Goal: Check status: Check status

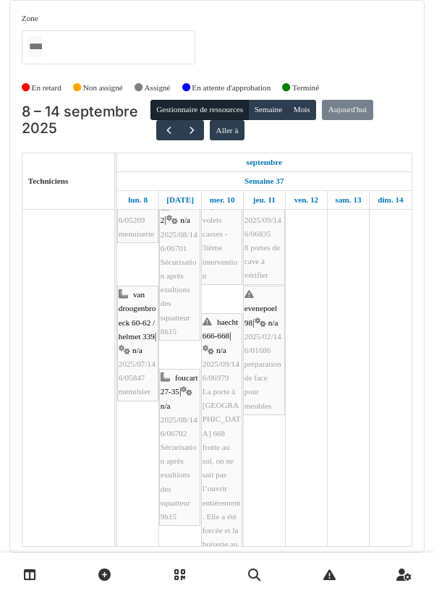
scroll to position [203, 0]
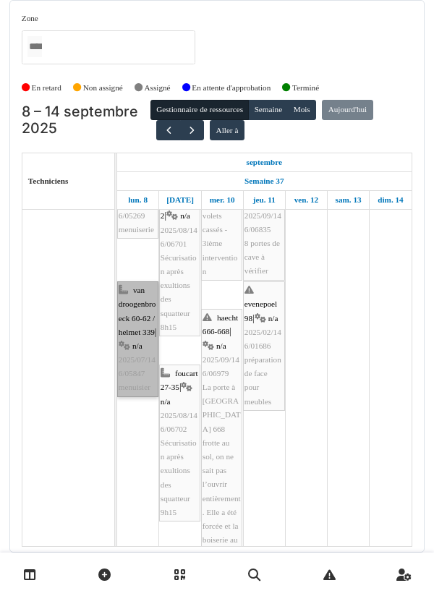
click at [137, 332] on link "van droogenbroeck 60-62 / helmet 339 | n/a 2025/07/146/05847 menuisier" at bounding box center [137, 339] width 41 height 116
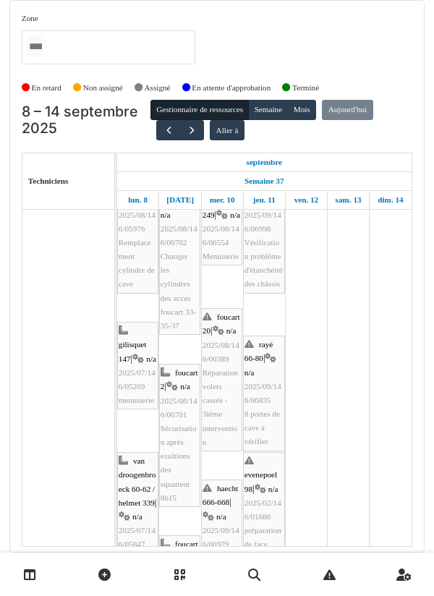
scroll to position [0, 0]
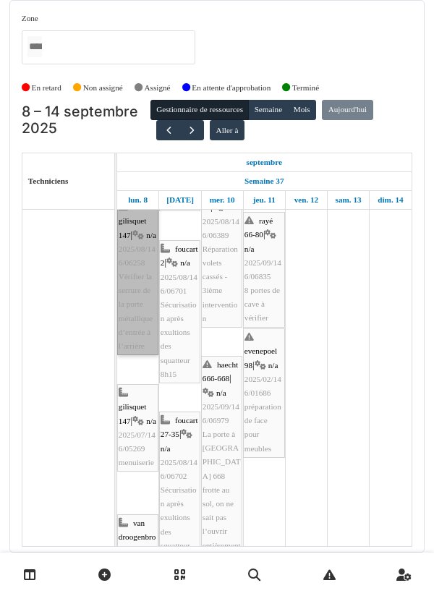
click at [132, 278] on link "gilisquet 147 | n/a 2025/08/146/06258 Vérifier la serrure de la porte métalliqu…" at bounding box center [137, 276] width 41 height 157
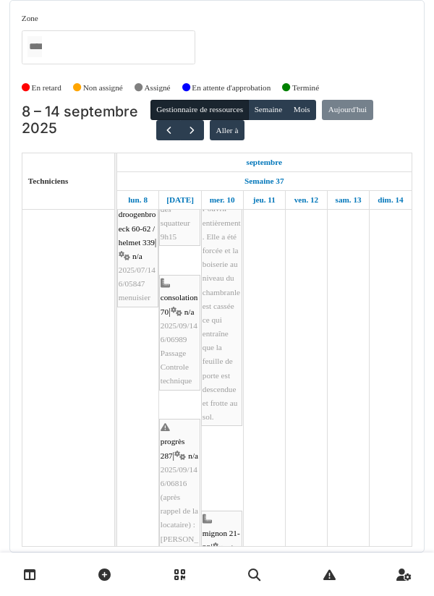
scroll to position [478, 0]
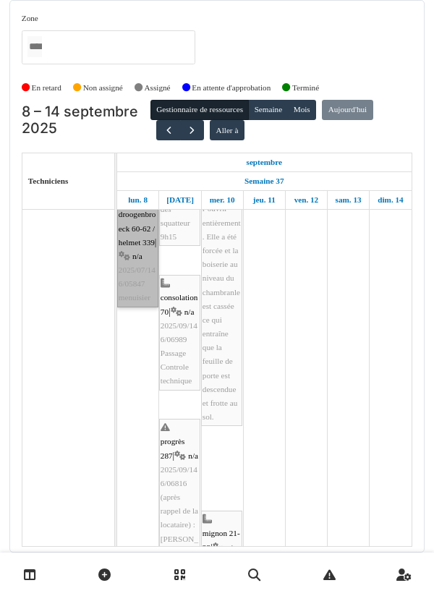
click at [136, 258] on link "van droogenbroeck 60-62 / helmet 339 | n/a 2025/07/146/05847 menuisier" at bounding box center [137, 250] width 41 height 116
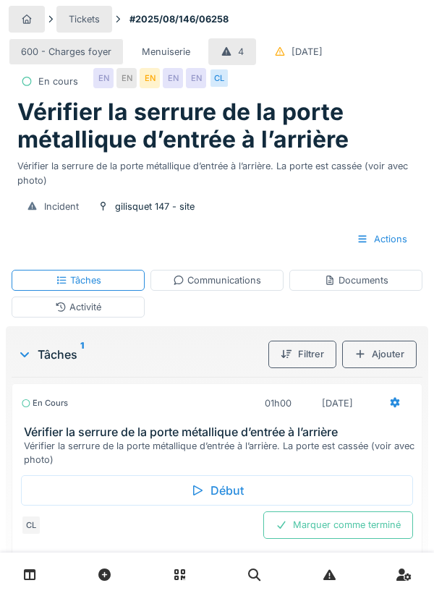
click at [98, 314] on div "Activité" at bounding box center [78, 307] width 46 height 14
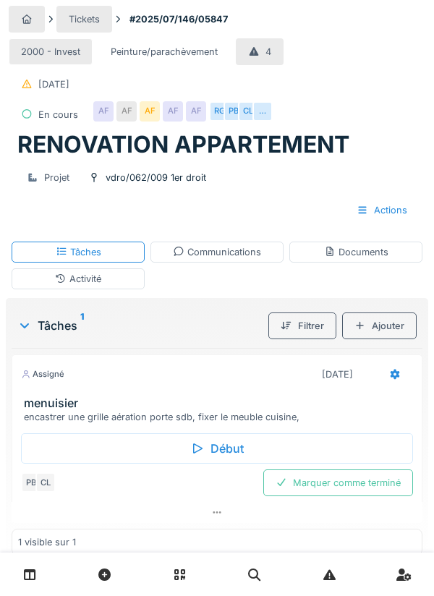
click at [210, 453] on div "Début" at bounding box center [217, 448] width 392 height 30
